Goal: Entertainment & Leisure: Consume media (video, audio)

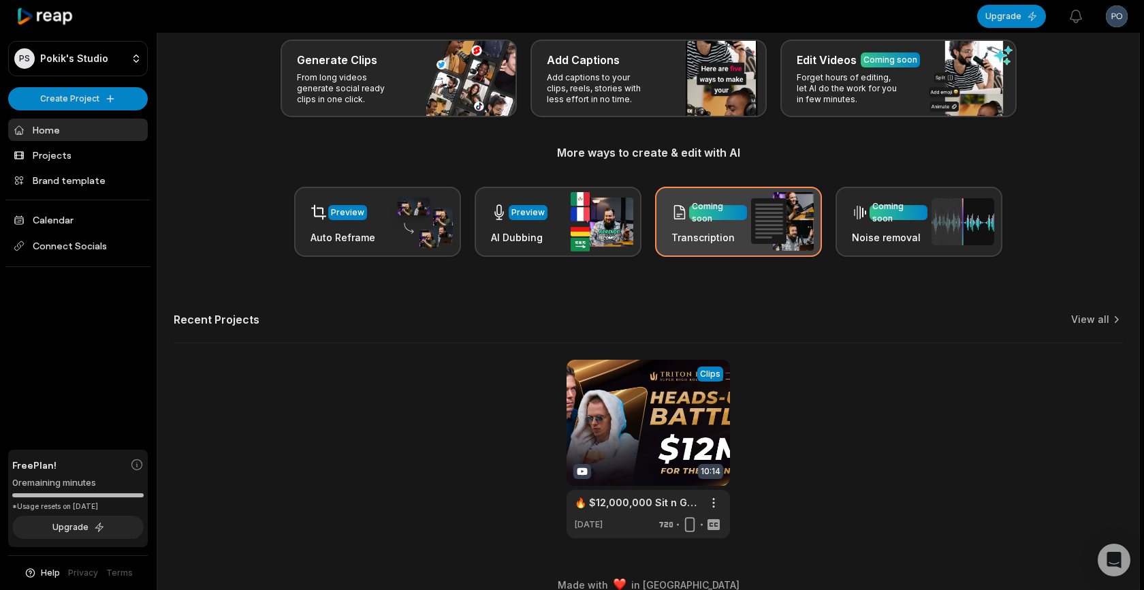
scroll to position [79, 0]
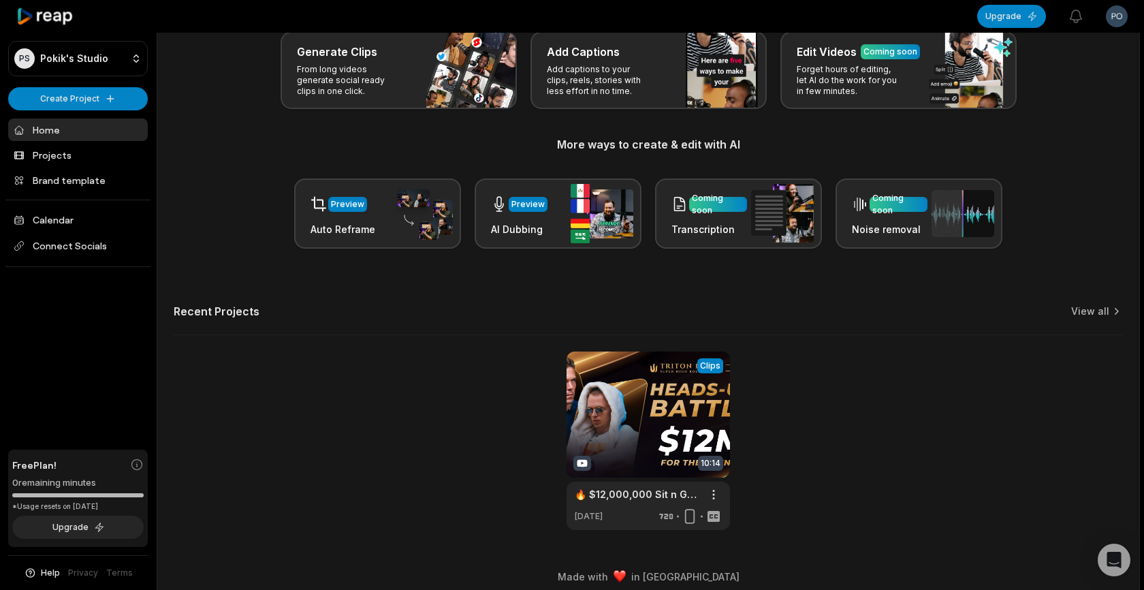
click at [804, 462] on div "View Clips Clips 10:14 🔥 $12,000,000 Sit n Go Heads-Up Battle REMATCH | Ossi ‘M…" at bounding box center [648, 440] width 949 height 178
click at [609, 406] on link at bounding box center [648, 440] width 163 height 178
click at [1101, 31] on div "Upgrade View notifications Open user menu" at bounding box center [1052, 16] width 151 height 31
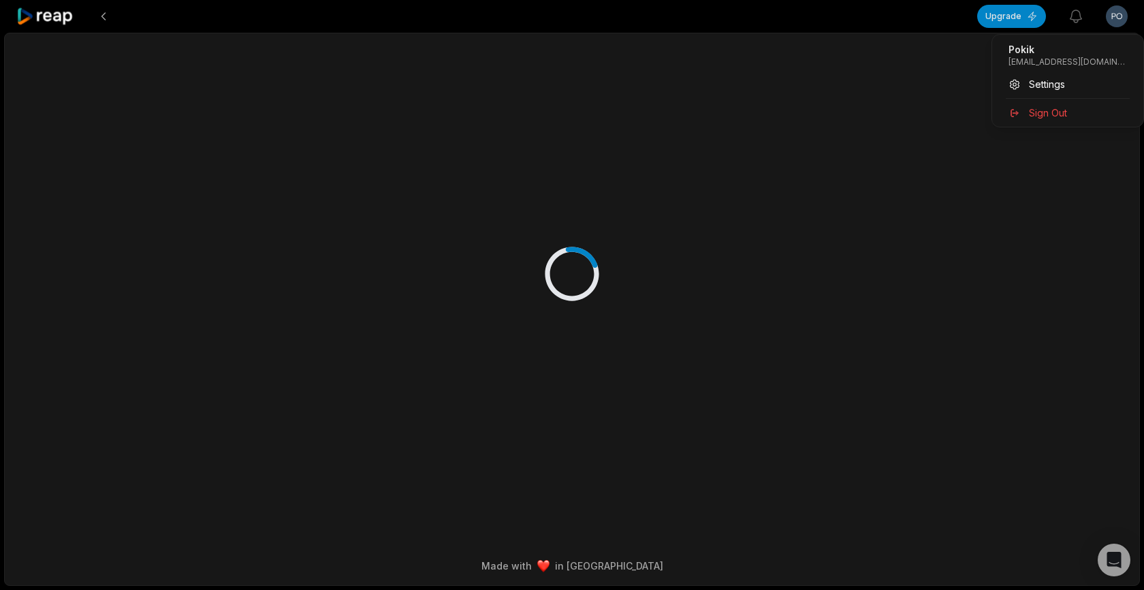
click at [1112, 21] on html "Upgrade View notifications Open user menu Made with in [GEOGRAPHIC_DATA] Pokik …" at bounding box center [572, 295] width 1144 height 590
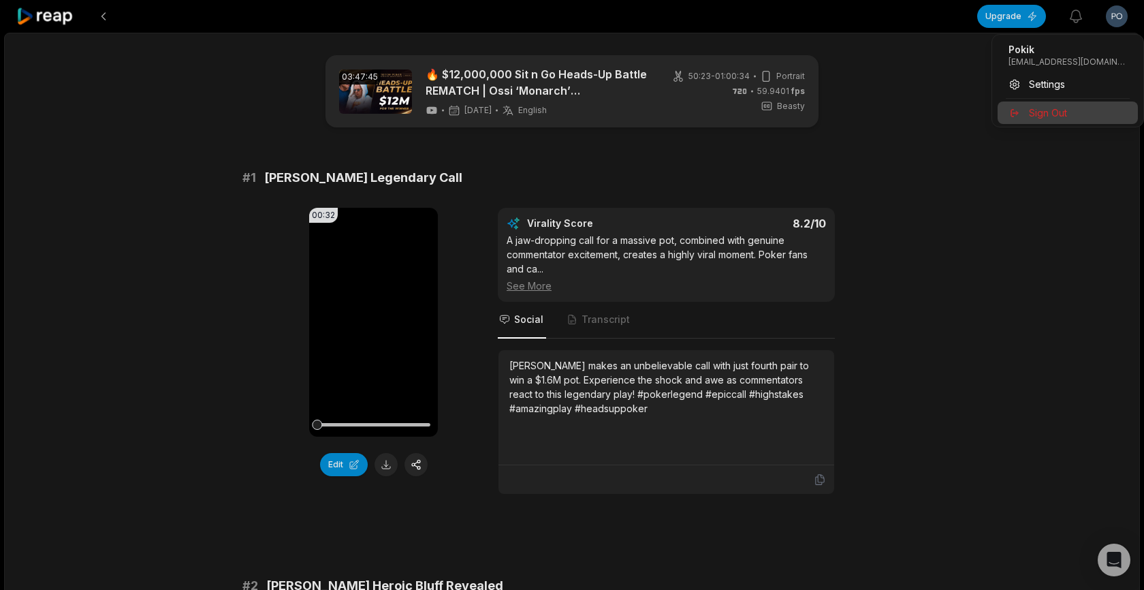
click at [1066, 107] on span "Sign Out" at bounding box center [1048, 113] width 38 height 14
